Goal: Task Accomplishment & Management: Manage account settings

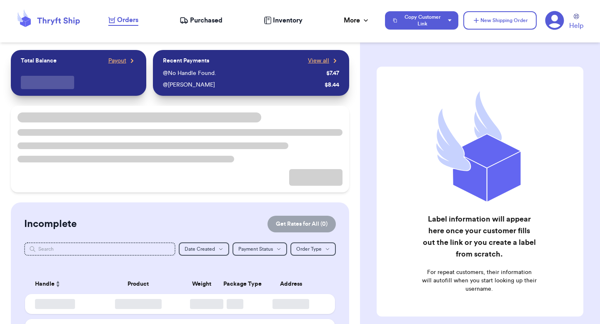
checkbox input "true"
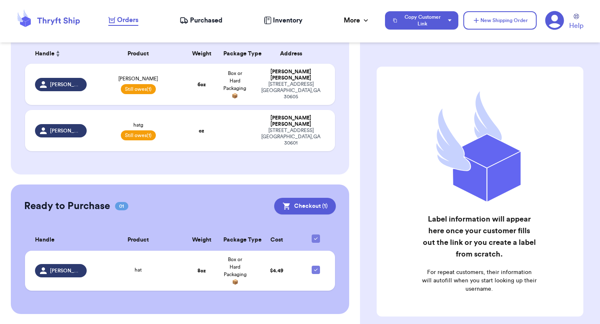
scroll to position [120, 0]
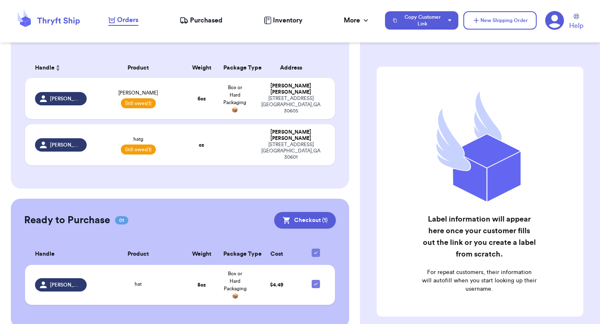
click at [555, 15] on icon at bounding box center [554, 20] width 19 height 19
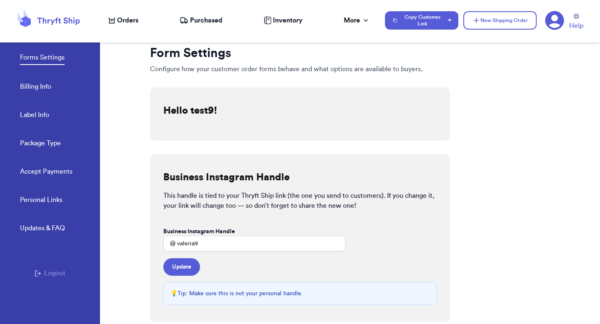
click at [27, 110] on link "Label Info" at bounding box center [34, 116] width 29 height 12
select select "GA"
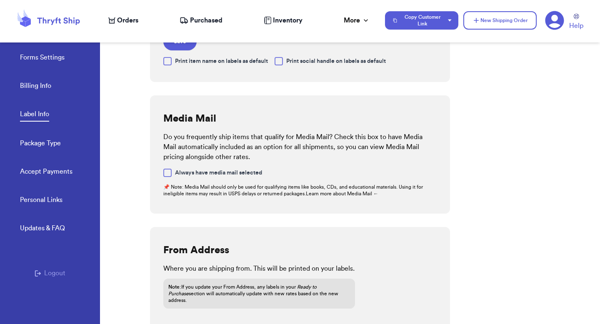
scroll to position [282, 0]
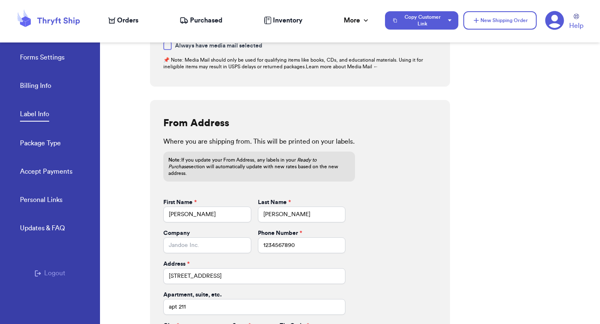
click at [32, 60] on link "Forms Settings" at bounding box center [42, 58] width 45 height 12
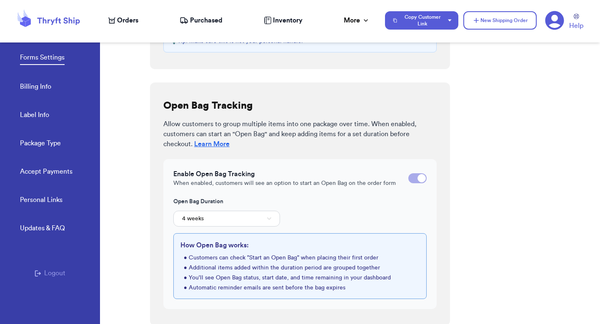
scroll to position [254, 0]
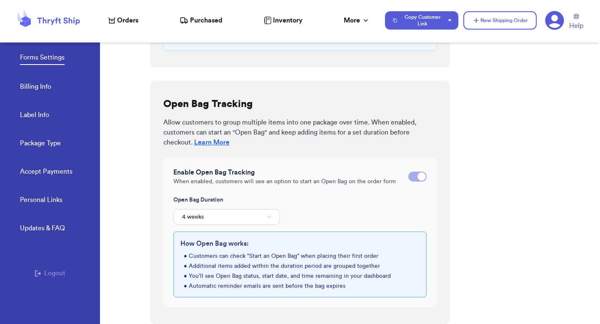
click at [40, 174] on link "Accept Payments" at bounding box center [46, 173] width 52 height 12
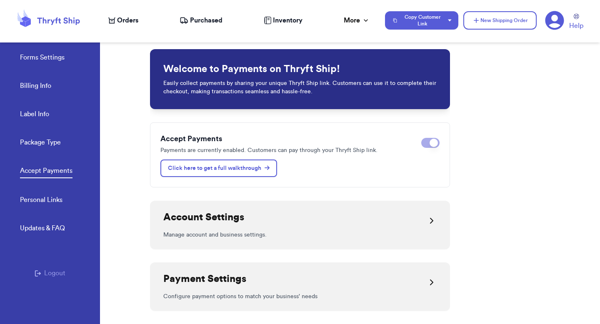
click at [39, 57] on link "Forms Settings" at bounding box center [42, 58] width 45 height 12
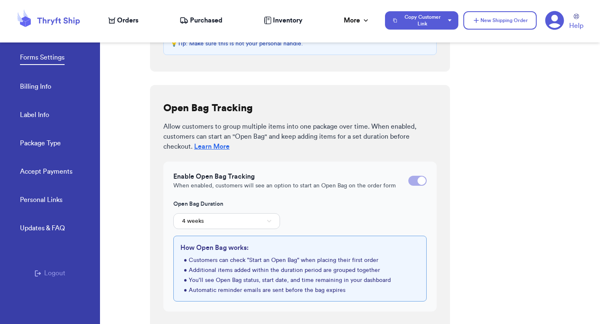
scroll to position [254, 0]
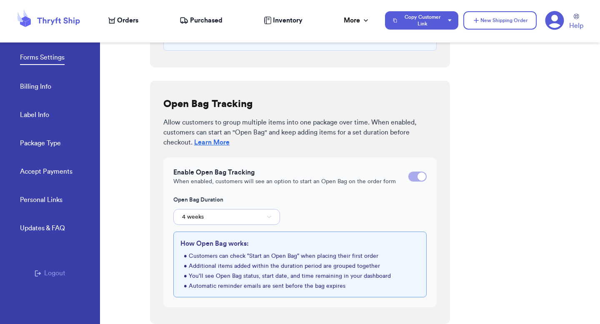
click at [265, 209] on button "4 weeks" at bounding box center [226, 217] width 107 height 16
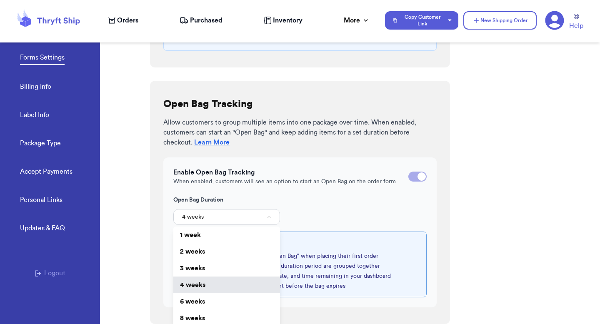
click at [327, 210] on div "Open Bag Duration 4 weeks 1 week 2 weeks 3 weeks 4 weeks 6 weeks 8 weeks" at bounding box center [299, 210] width 253 height 29
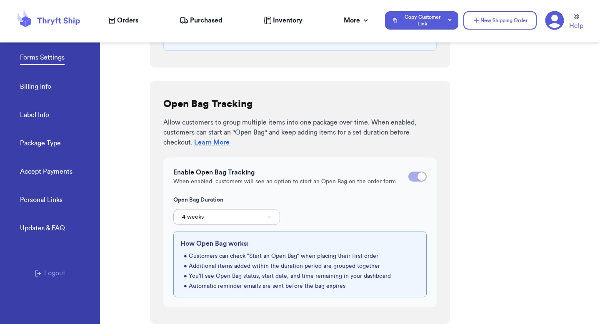
click at [237, 213] on button "4 weeks" at bounding box center [226, 217] width 107 height 16
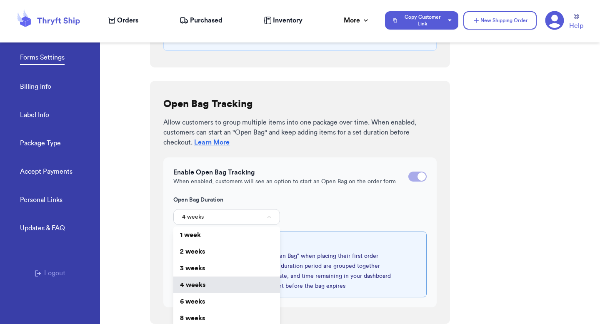
click at [227, 240] on li "1 week" at bounding box center [226, 235] width 107 height 17
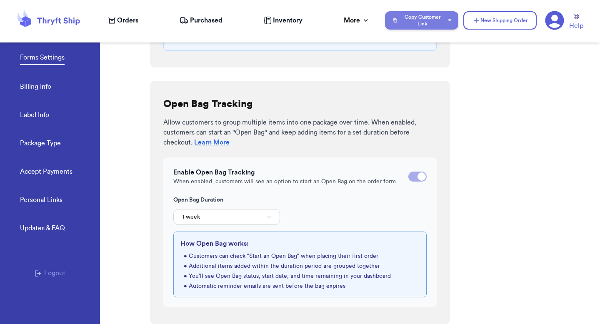
click at [413, 24] on button "Copy Customer Link" at bounding box center [421, 20] width 73 height 18
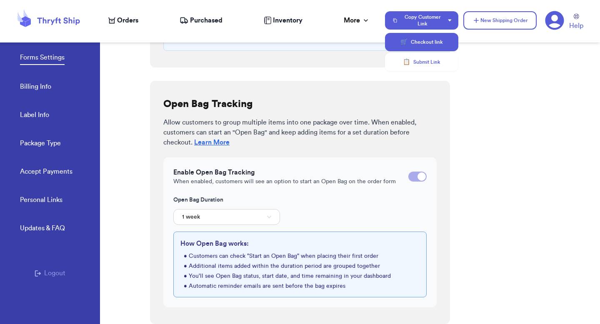
click at [406, 41] on span "🛒" at bounding box center [403, 42] width 7 height 8
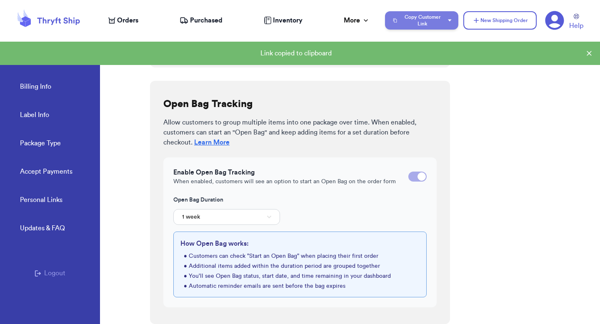
click at [422, 26] on button "Copy Customer Link" at bounding box center [421, 20] width 73 height 18
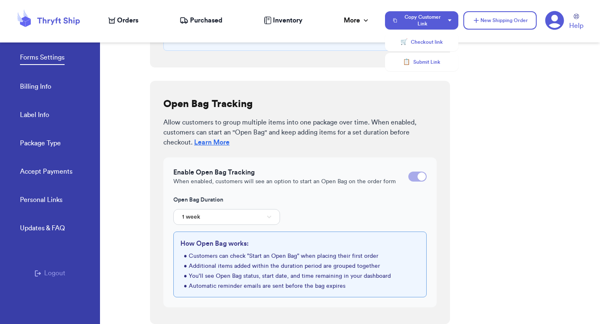
click at [133, 22] on span "Orders" at bounding box center [127, 20] width 21 height 10
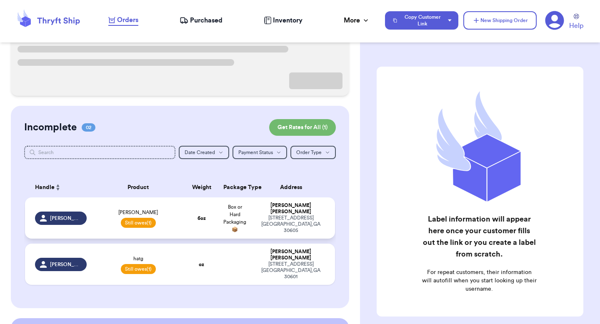
scroll to position [97, 0]
click at [200, 212] on td "6 oz" at bounding box center [201, 217] width 33 height 41
select select "unpaid"
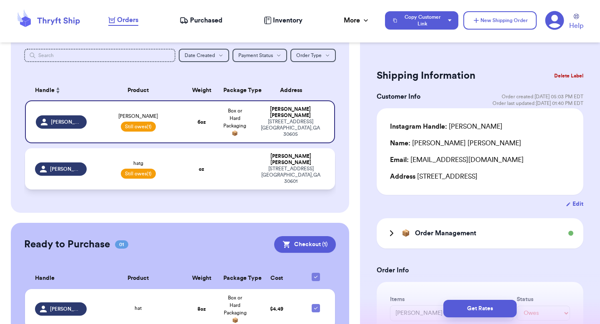
click at [212, 160] on td "oz" at bounding box center [201, 168] width 33 height 41
type input "hatg"
type input "23"
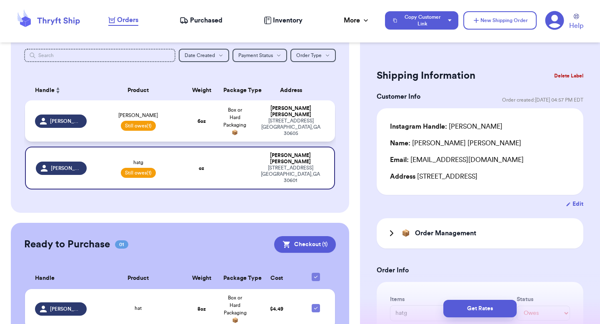
click at [206, 128] on td "6 oz" at bounding box center [201, 120] width 33 height 41
type input "valeria"
type input "6"
type input "5"
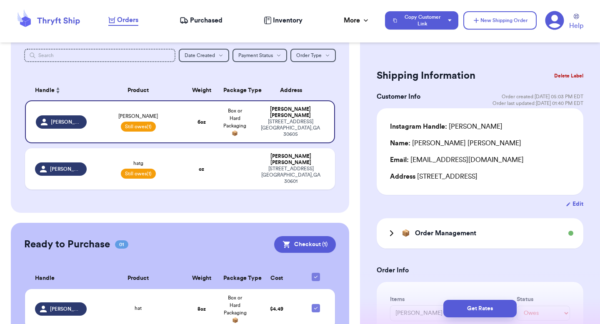
click at [406, 233] on span "📦" at bounding box center [405, 233] width 8 height 10
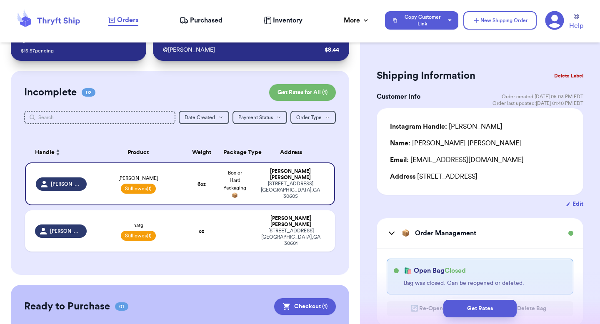
scroll to position [0, 0]
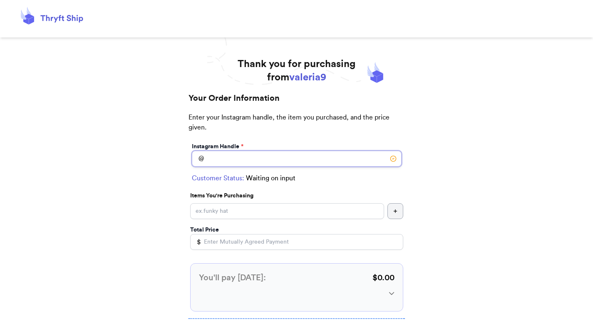
click at [241, 163] on input "Instagram Handle *" at bounding box center [297, 159] width 210 height 16
type input "elmo"
select select "GA"
type input "[GEOGRAPHIC_DATA]"
type input "30308"
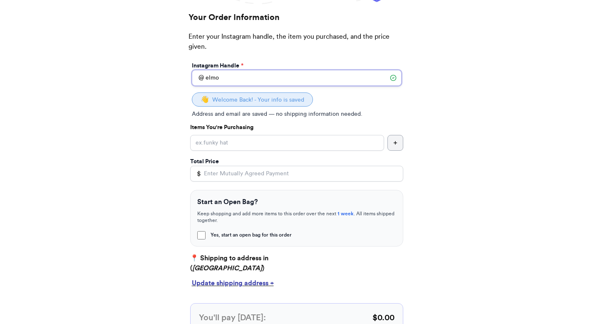
scroll to position [81, 0]
type input "elmo"
click at [204, 144] on input "Yes, start an open bag for this order" at bounding box center [287, 143] width 194 height 16
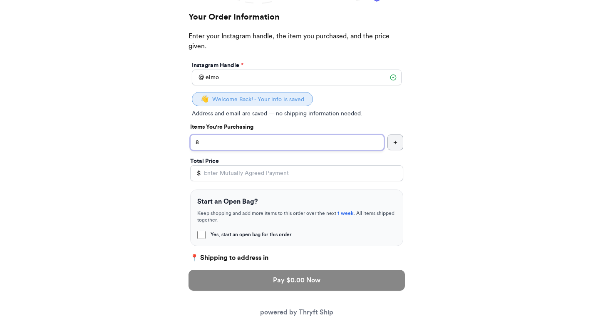
type input "8"
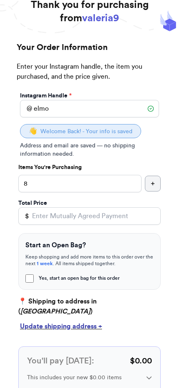
scroll to position [32, 0]
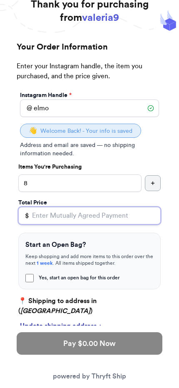
click at [93, 214] on input "Total Price" at bounding box center [89, 215] width 142 height 17
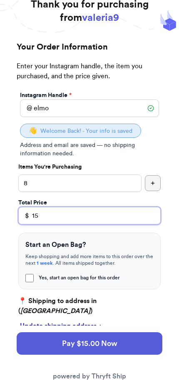
type input "15"
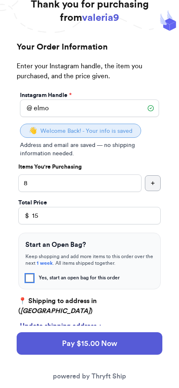
click at [31, 278] on input "Yes, start an open bag for this order" at bounding box center [29, 278] width 8 height 8
checkbox input "true"
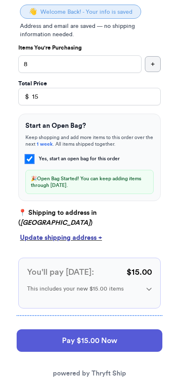
scroll to position [152, 0]
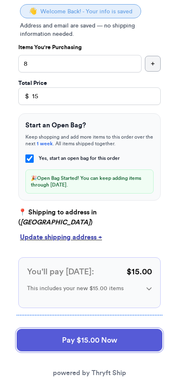
click at [125, 324] on button "Pay $15.00 Now" at bounding box center [90, 340] width 146 height 22
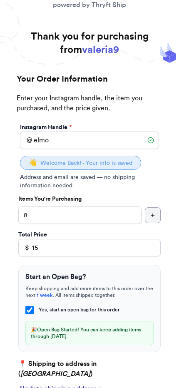
select select "GA"
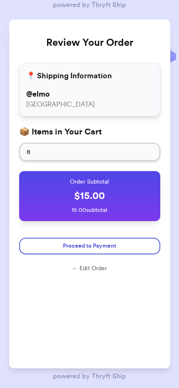
click at [84, 249] on span "Proceed to Payment" at bounding box center [89, 246] width 53 height 8
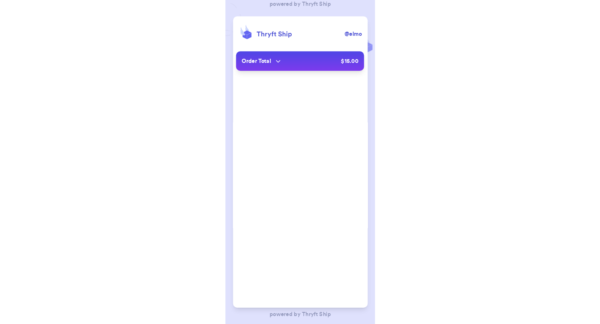
scroll to position [15, 0]
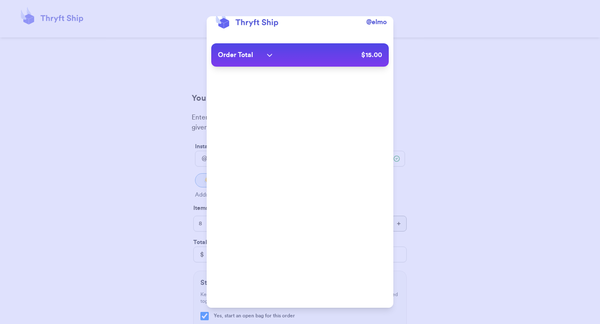
type input "[EMAIL_ADDRESS][DOMAIN_NAME]"
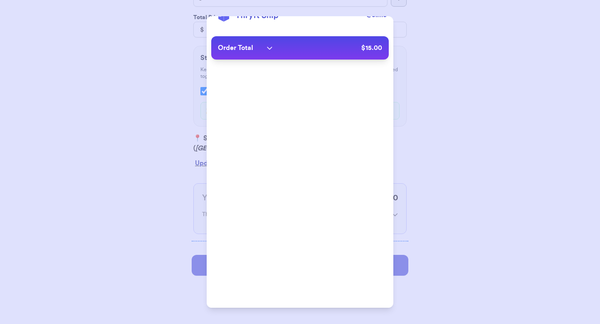
scroll to position [177, 0]
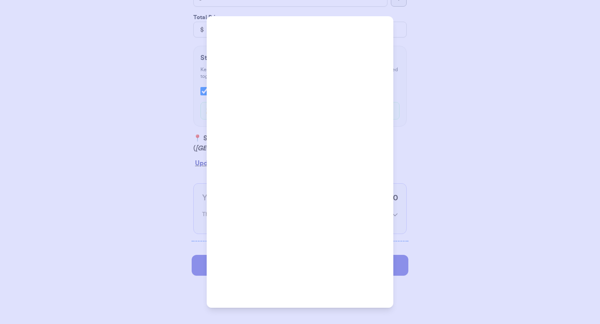
type input "[PERSON_NAME]"
type input "[STREET_ADDRESS]"
type input "apt 211"
type input "[GEOGRAPHIC_DATA]"
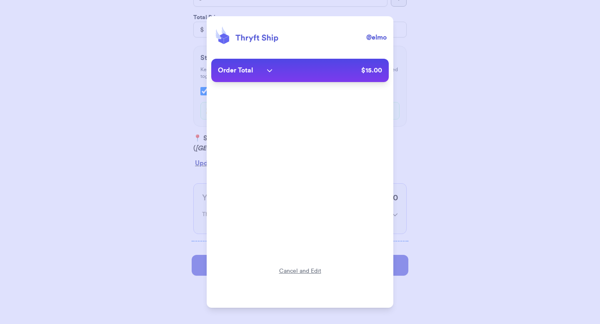
scroll to position [0, 0]
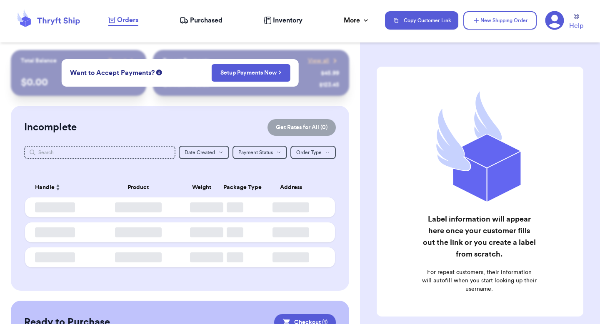
checkbox input "true"
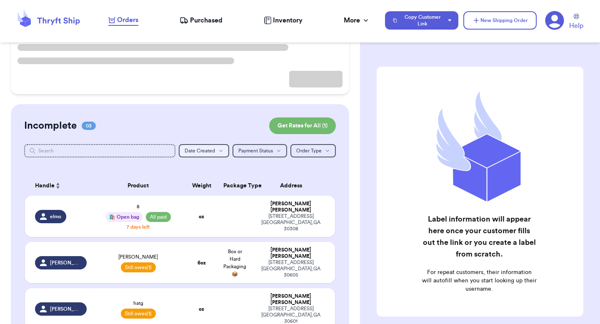
scroll to position [132, 0]
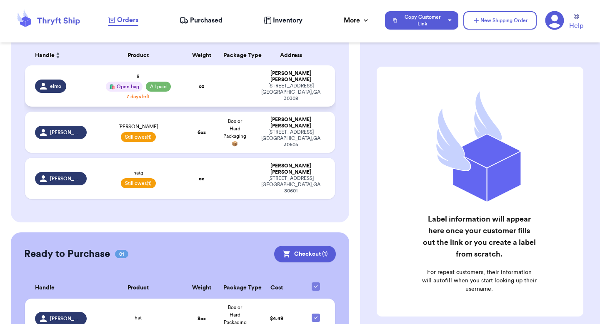
click at [177, 175] on td "hatg Still owes (1)" at bounding box center [138, 178] width 93 height 41
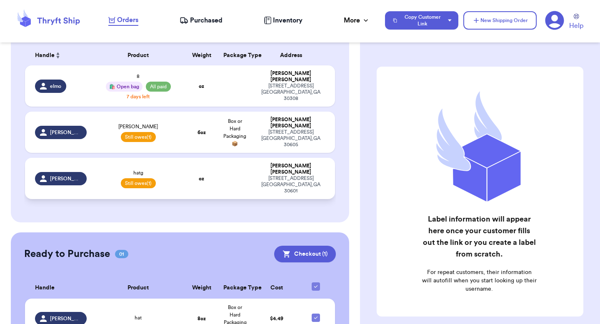
select select "unpaid"
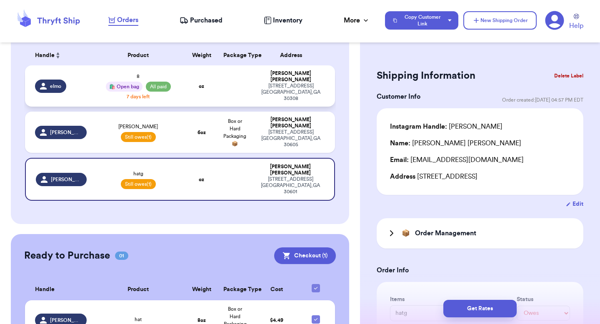
click at [202, 97] on td "oz" at bounding box center [201, 85] width 33 height 41
type input "8"
select select "paid"
type input "15"
type input "0"
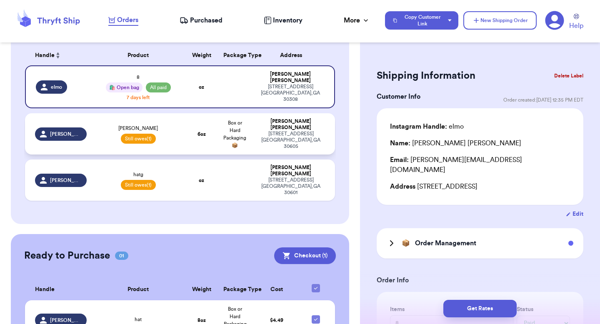
click at [176, 134] on div "valeria Still owes (1)" at bounding box center [138, 134] width 83 height 19
type input "valeria"
select select "unpaid"
type input "6"
type input "0"
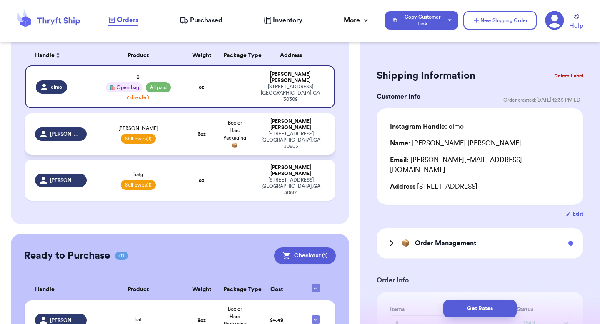
type input "5"
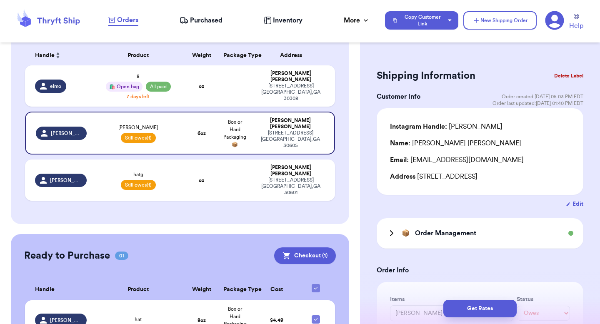
click at [437, 240] on div "📦 Order Management" at bounding box center [479, 233] width 207 height 30
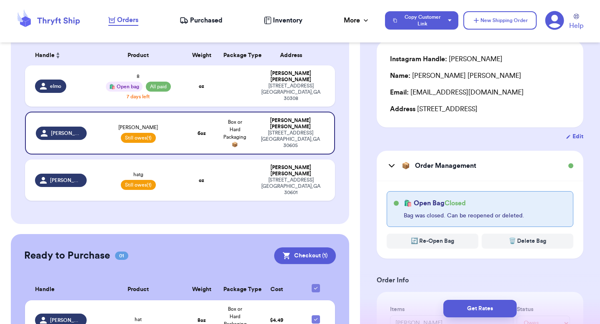
scroll to position [72, 0]
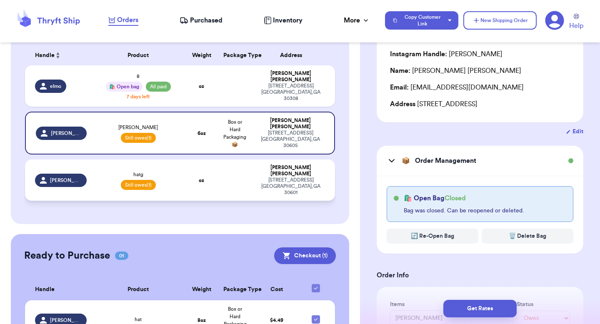
click at [247, 172] on td at bounding box center [234, 180] width 33 height 41
type input "hatg"
type input "23"
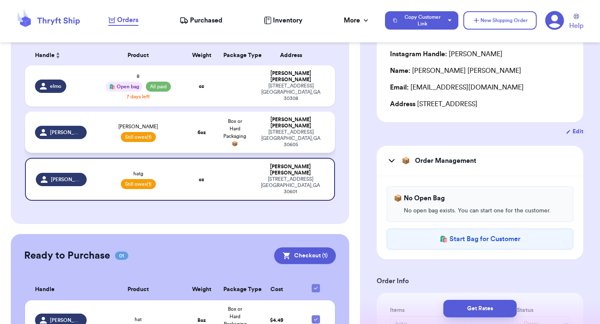
click at [206, 132] on td "6 oz" at bounding box center [201, 132] width 33 height 41
type input "valeria"
type input "6"
type input "5"
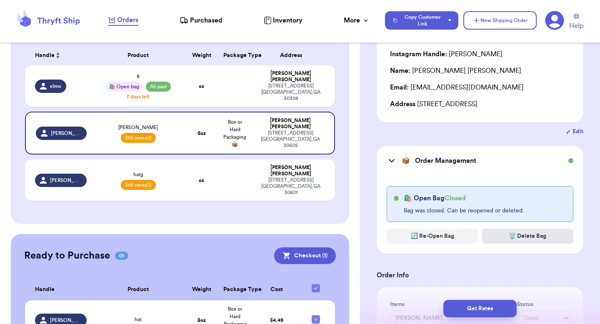
click at [507, 233] on button "🗑️ Delete Bag" at bounding box center [527, 236] width 92 height 15
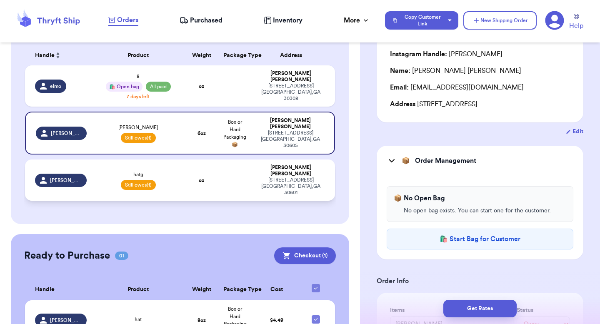
click at [223, 162] on td at bounding box center [234, 180] width 33 height 41
type input "hatg"
type input "23"
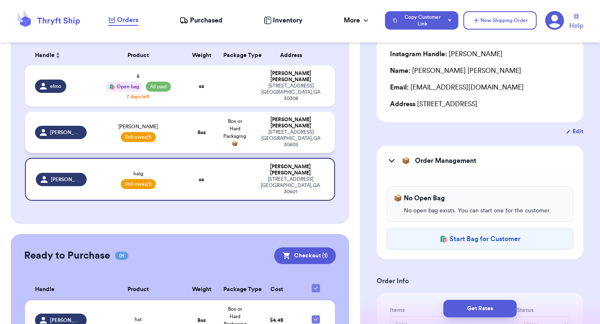
click at [207, 131] on td "6 oz" at bounding box center [201, 132] width 33 height 41
type input "valeria"
type input "6"
type input "5"
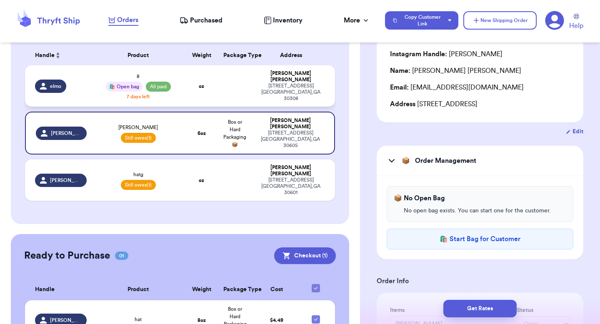
click at [244, 85] on td at bounding box center [234, 85] width 33 height 41
type input "8"
select select "paid"
type input "15"
type input "0"
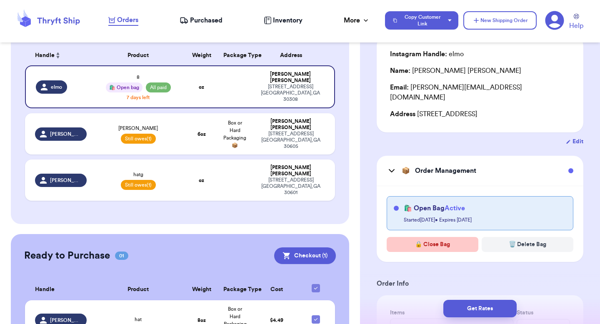
click at [433, 237] on button "🔒 Close Bag" at bounding box center [432, 244] width 92 height 15
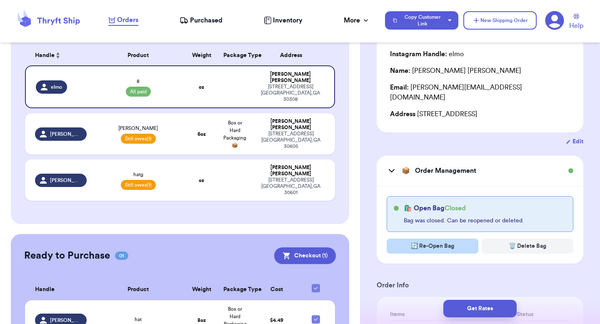
click at [430, 239] on button "🔄 Re-Open Bag" at bounding box center [432, 246] width 92 height 15
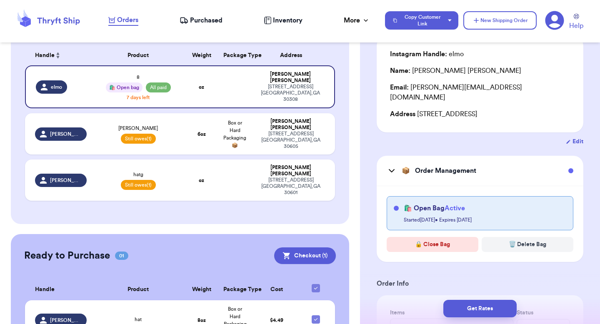
scroll to position [73, 0]
click at [516, 237] on button "🗑️ Delete Bag" at bounding box center [527, 244] width 92 height 15
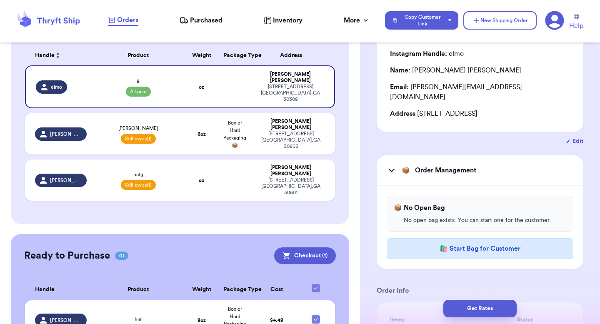
click at [453, 238] on button "🛍️ Start Bag for Customer" at bounding box center [479, 248] width 187 height 21
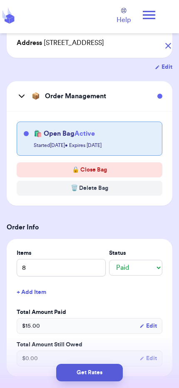
scroll to position [114, 0]
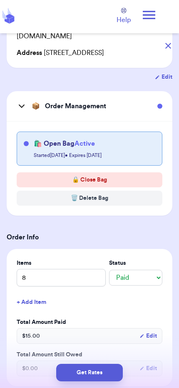
click at [167, 48] on icon "button" at bounding box center [168, 46] width 6 height 6
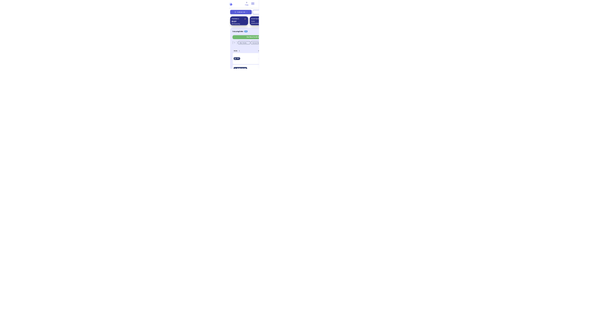
scroll to position [47, 0]
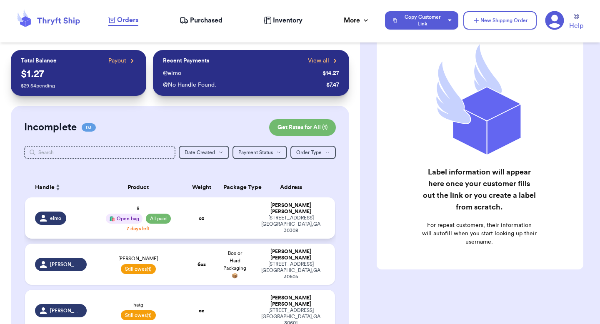
click at [52, 216] on span "elmo" at bounding box center [55, 218] width 11 height 7
select select "paid"
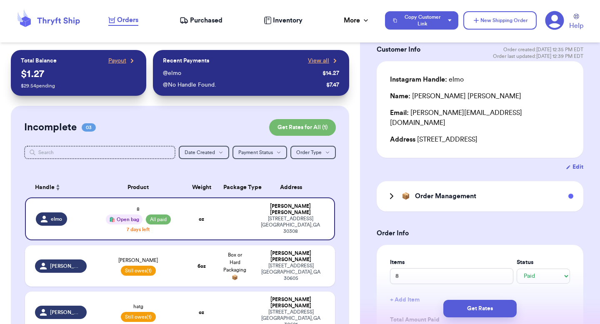
click at [574, 163] on button "Edit" at bounding box center [574, 167] width 17 height 8
select select "GA"
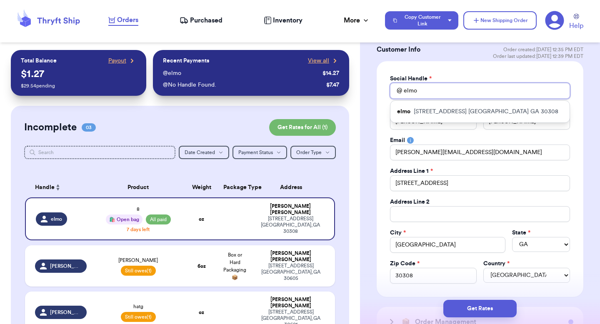
click at [434, 92] on input "elmo" at bounding box center [480, 91] width 180 height 16
type input "elmo1"
type input "elmo12"
type input "elmo123"
type input "elmo1234"
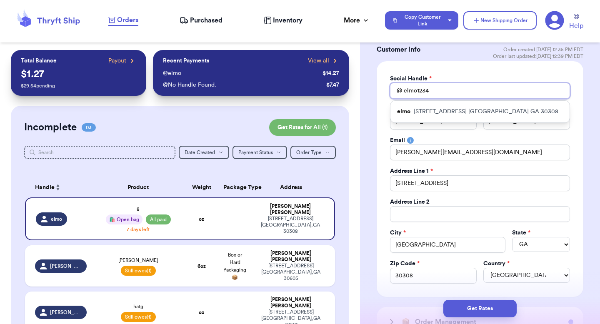
type input "elmo12345"
type input "elmo123456"
type input "elmo1234567"
type input "elmo12345678"
type input "elmo123456789"
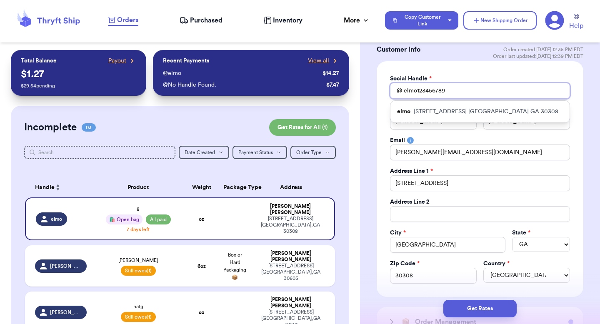
type input "elmo1234567890"
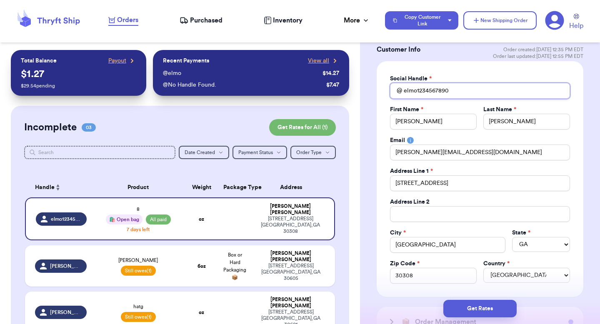
type input "elmo1234567890"
click at [348, 251] on div "Customer Link New Order Total Balance Payout $ 1.27 $ 29.54 pending Recent Paym…" at bounding box center [180, 273] width 360 height 446
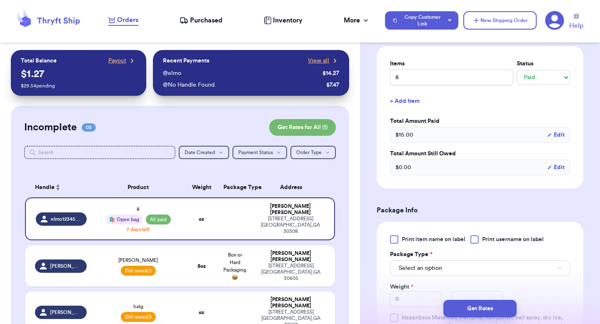
scroll to position [416, 0]
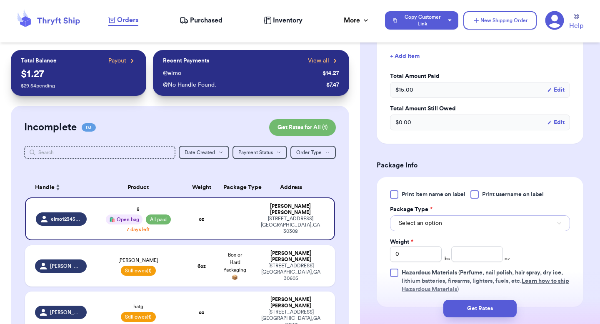
click at [440, 222] on span "Select an option" at bounding box center [420, 223] width 43 height 8
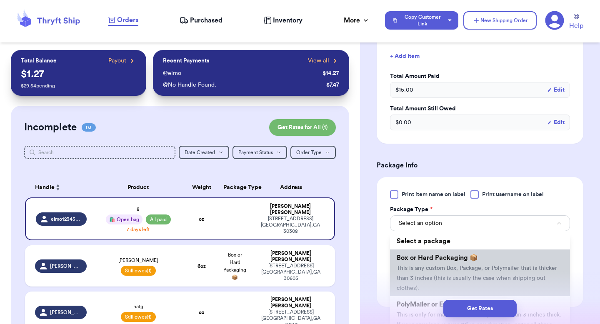
click at [444, 261] on span "Box or Hard Packaging 📦" at bounding box center [436, 257] width 81 height 7
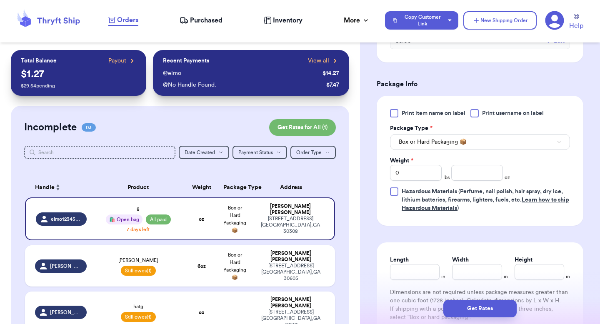
scroll to position [523, 0]
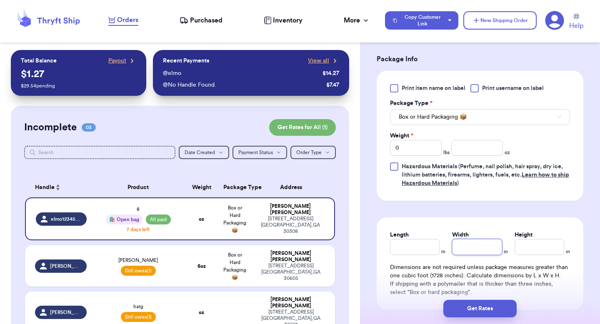
click at [471, 245] on input "Width" at bounding box center [477, 247] width 50 height 16
click at [461, 145] on input "number" at bounding box center [477, 148] width 52 height 16
type input "8"
click at [426, 244] on input "Length" at bounding box center [415, 247] width 50 height 16
type input "10"
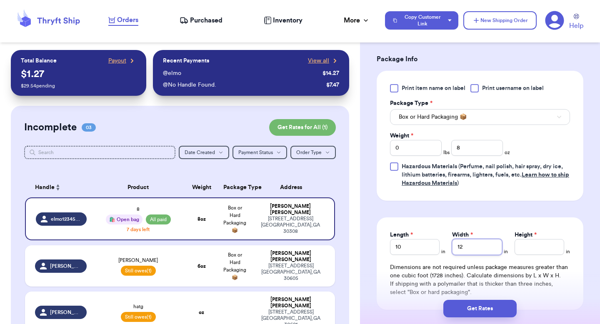
type input "12"
type input "3"
drag, startPoint x: 218, startPoint y: 186, endPoint x: 266, endPoint y: 187, distance: 48.3
click at [266, 187] on tr "Handle Product Weight Package Type Address" at bounding box center [180, 187] width 310 height 20
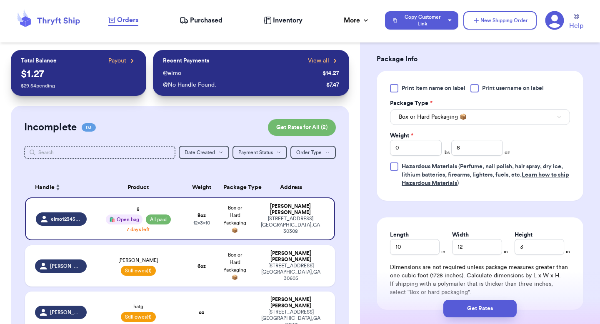
click at [341, 182] on div "Incomplete 03 Get Rates for All ( 2 ) Get Rates for All ( 2 ) Date Created Date…" at bounding box center [180, 231] width 338 height 250
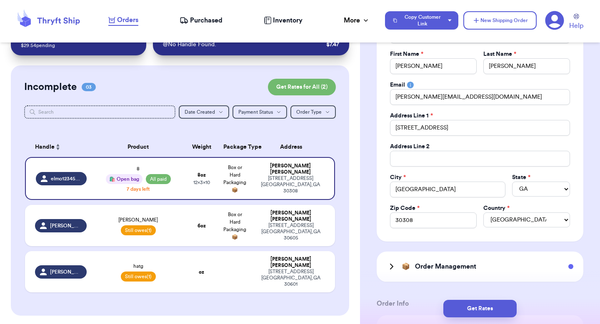
scroll to position [102, 0]
click at [474, 188] on input "[GEOGRAPHIC_DATA]" at bounding box center [447, 190] width 115 height 16
type input "Atlantahjhjhjh"
click at [461, 178] on div "City *" at bounding box center [447, 178] width 115 height 8
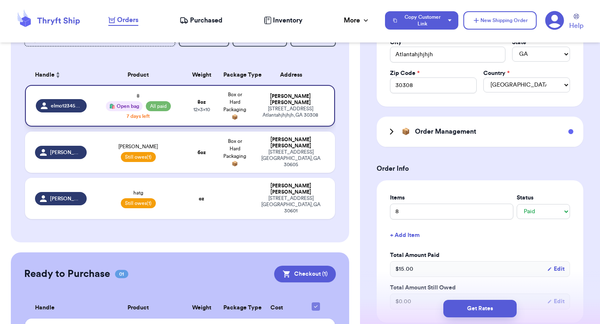
scroll to position [112, 0]
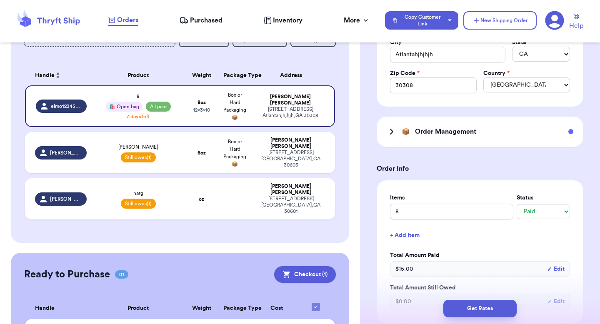
click at [464, 124] on div "📦 Order Management" at bounding box center [479, 132] width 207 height 30
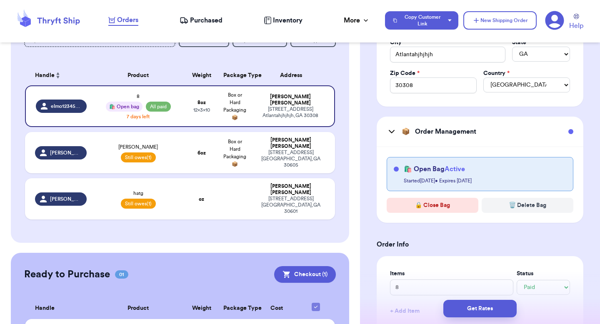
click at [464, 124] on div "📦 Order Management" at bounding box center [479, 132] width 207 height 30
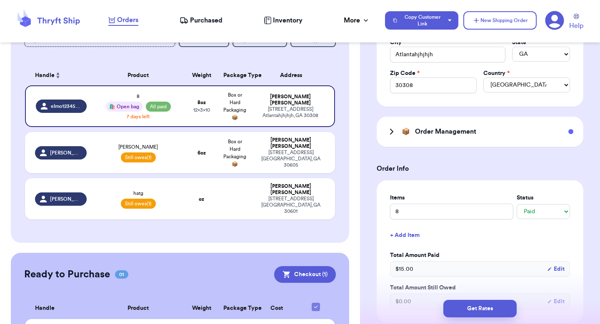
click at [464, 124] on div "📦 Order Management" at bounding box center [479, 132] width 207 height 30
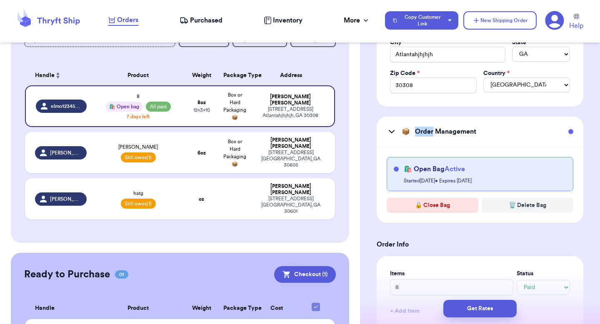
click at [464, 124] on div "📦 Order Management" at bounding box center [479, 132] width 207 height 30
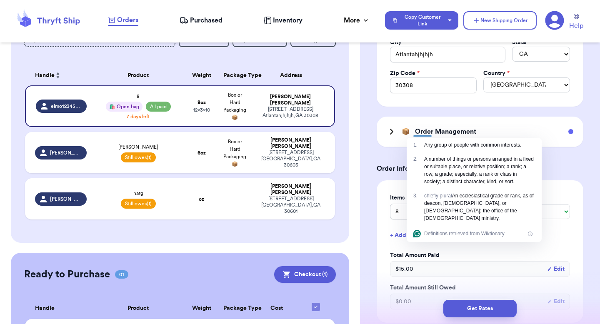
click at [379, 116] on form "Shipping Information Delete Label Customer Info Order created: 09/17, 12:35 PM …" at bounding box center [479, 233] width 207 height 809
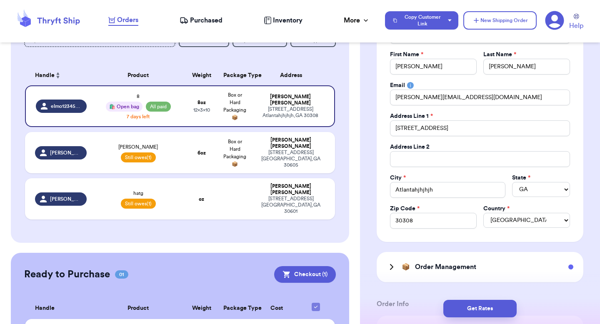
scroll to position [280, 0]
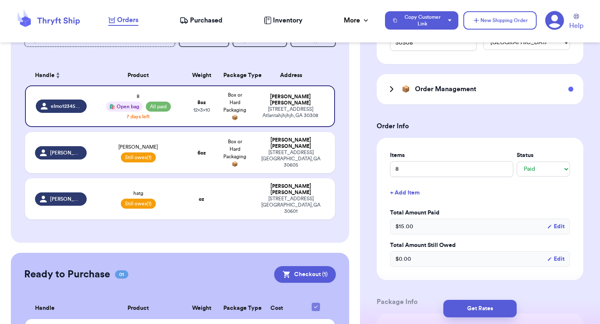
click at [401, 92] on div "📦 Order Management" at bounding box center [431, 89] width 90 height 10
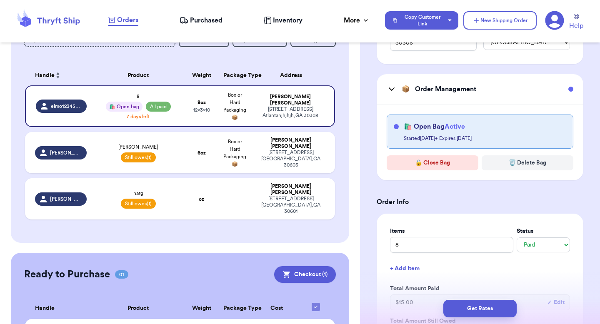
click at [401, 92] on div "📦 Order Management" at bounding box center [431, 89] width 90 height 10
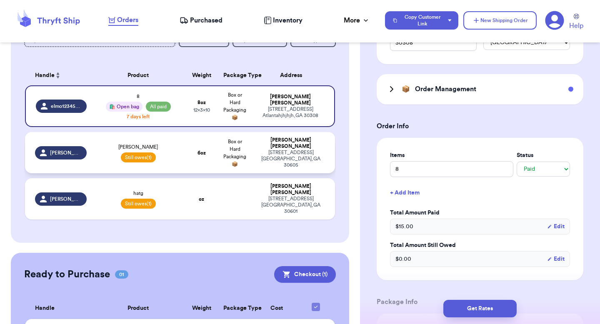
click at [185, 156] on td "6 oz" at bounding box center [201, 152] width 33 height 41
type input "valeria"
select select "unpaid"
type input "6"
type input "0"
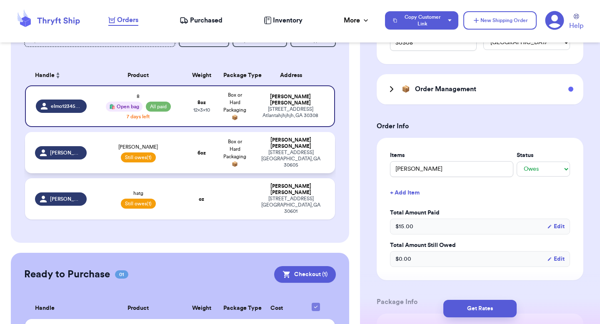
type input "5"
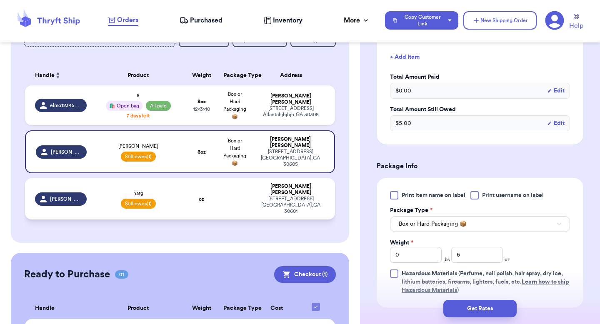
click at [243, 183] on td at bounding box center [234, 198] width 33 height 41
type input "hatg"
type input "23"
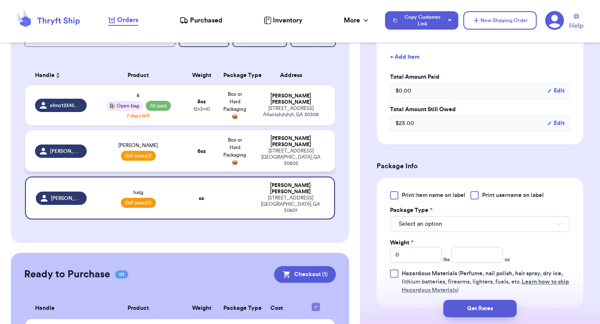
click at [224, 158] on td "Box or Hard Packaging 📦" at bounding box center [234, 150] width 33 height 41
type input "valeria"
type input "6"
type input "5"
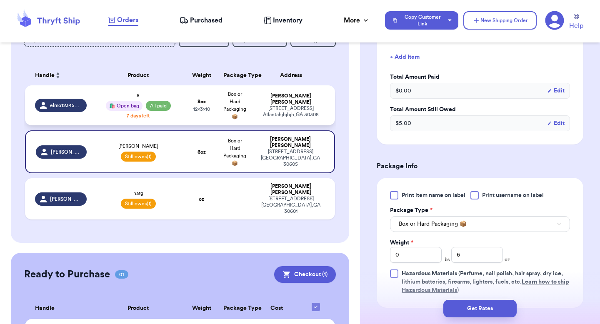
click at [227, 114] on td "Box or Hard Packaging 📦" at bounding box center [234, 105] width 33 height 40
type input "8"
select select "paid"
type input "8"
type input "10"
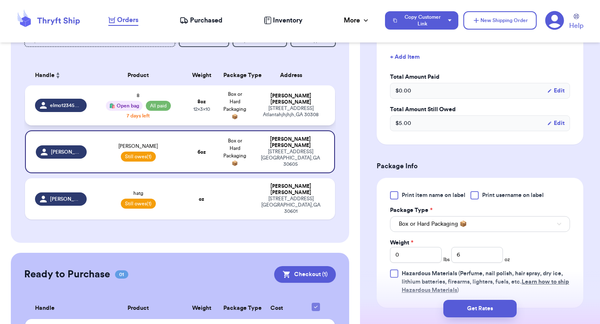
type input "12"
type input "3"
type input "15"
type input "0"
